Goal: Check status: Check status

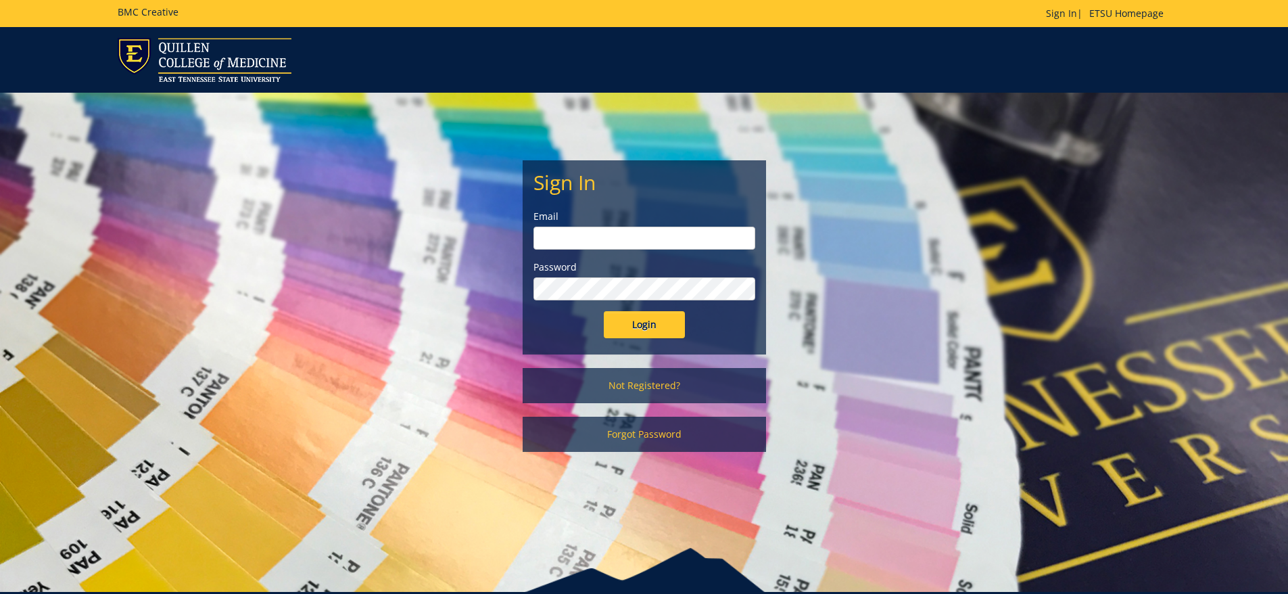
type input "[PERSON_NAME][EMAIL_ADDRESS][DOMAIN_NAME]"
click at [638, 322] on input "Login" at bounding box center [644, 324] width 81 height 27
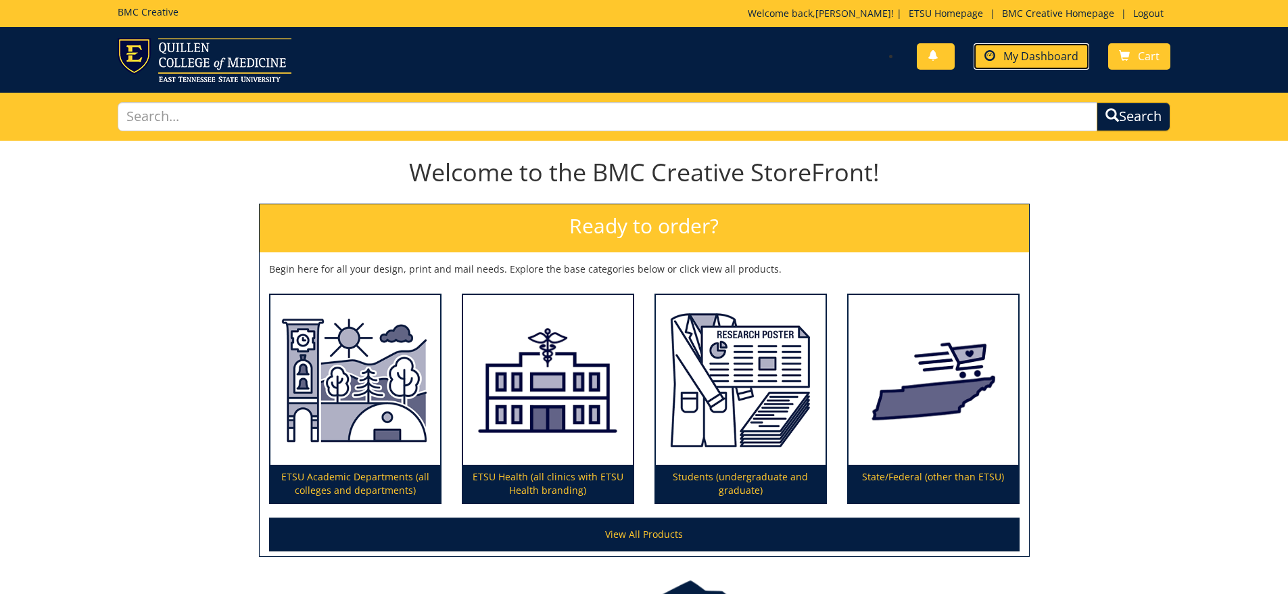
click at [1018, 56] on span "My Dashboard" at bounding box center [1040, 56] width 75 height 15
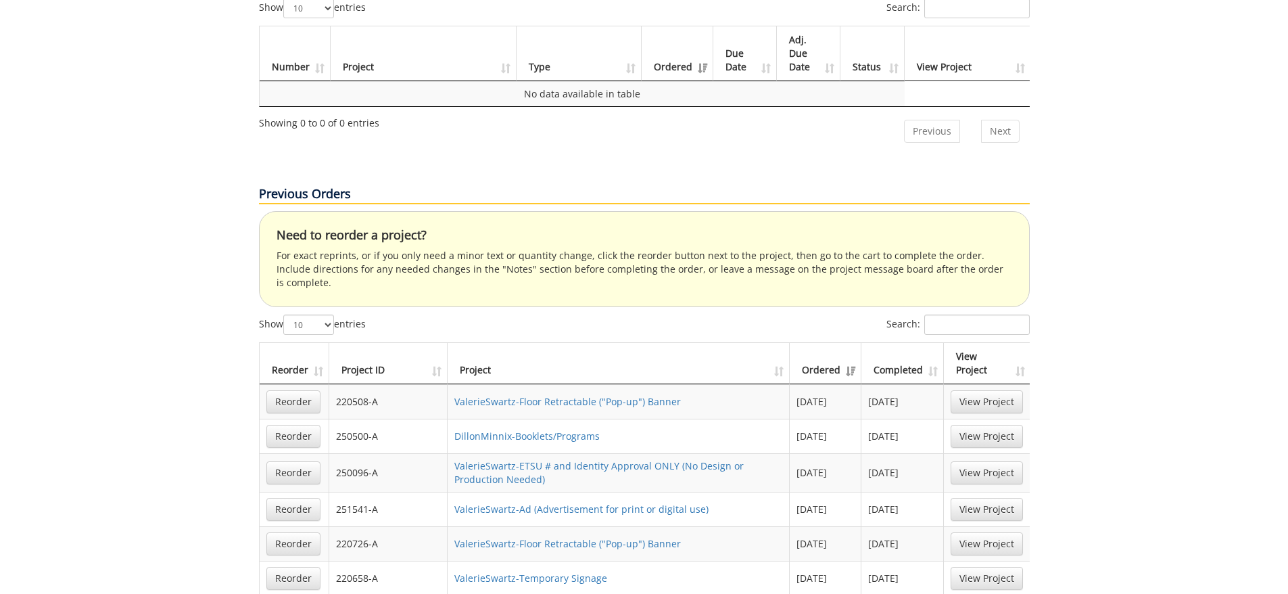
scroll to position [676, 0]
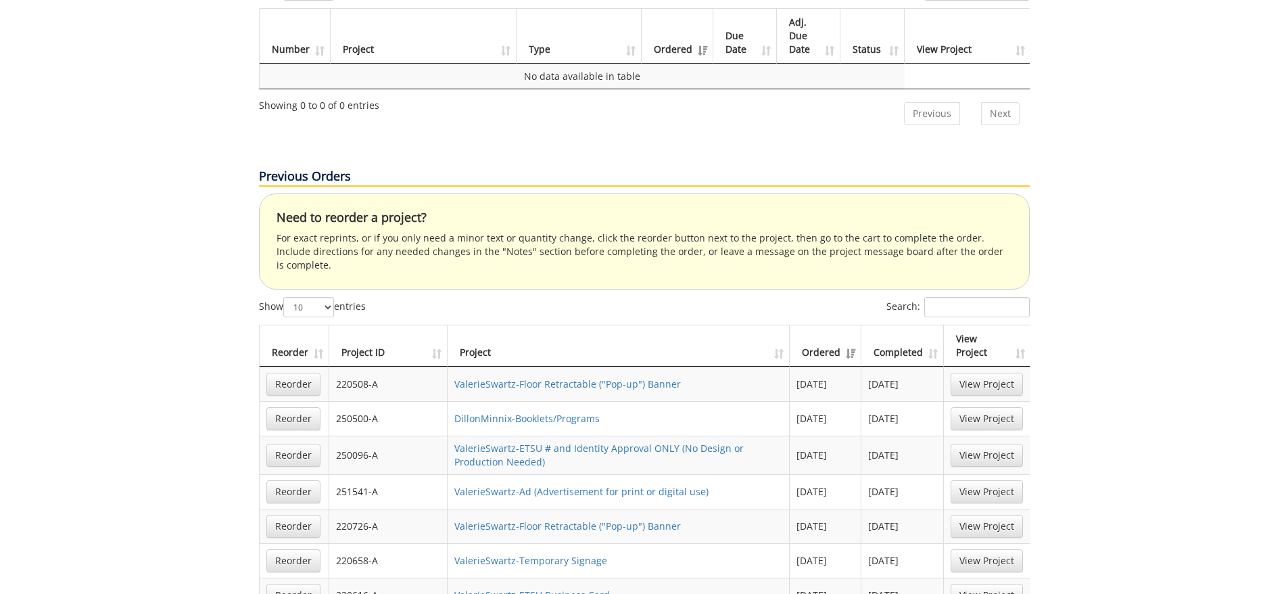
click at [825, 325] on th "Ordered" at bounding box center [826, 345] width 72 height 41
click at [496, 441] on link "ValerieSwartz-ETSU # and Identity Approval ONLY (No Design or Production Needed)" at bounding box center [598, 454] width 289 height 26
